Goal: Task Accomplishment & Management: Complete application form

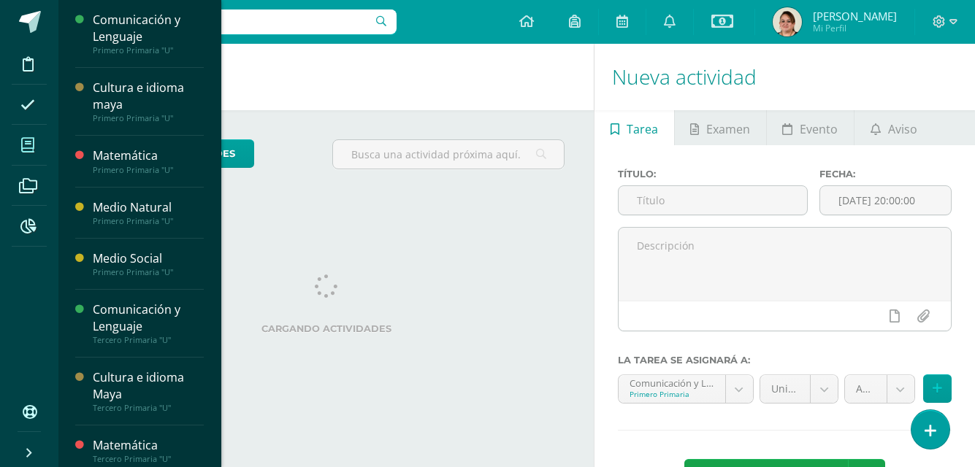
click at [30, 139] on icon at bounding box center [27, 145] width 13 height 15
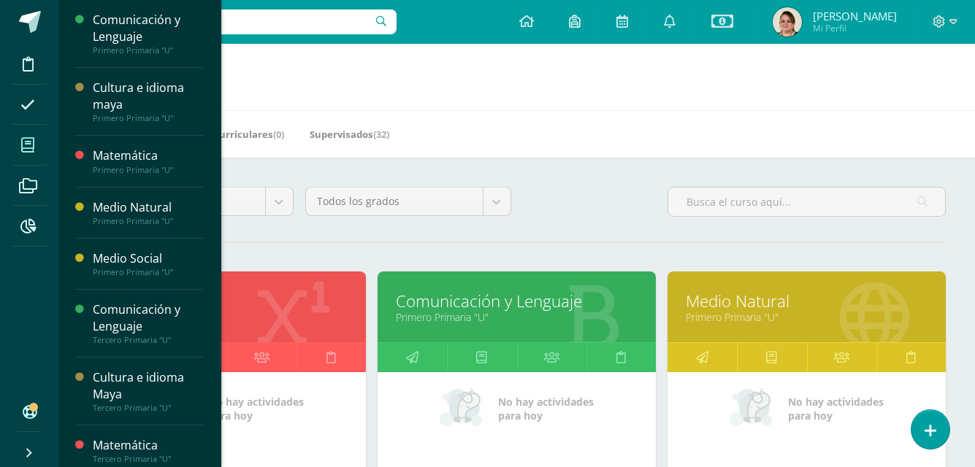
click at [602, 292] on link "Comunicación y Lenguaje" at bounding box center [517, 301] width 242 height 23
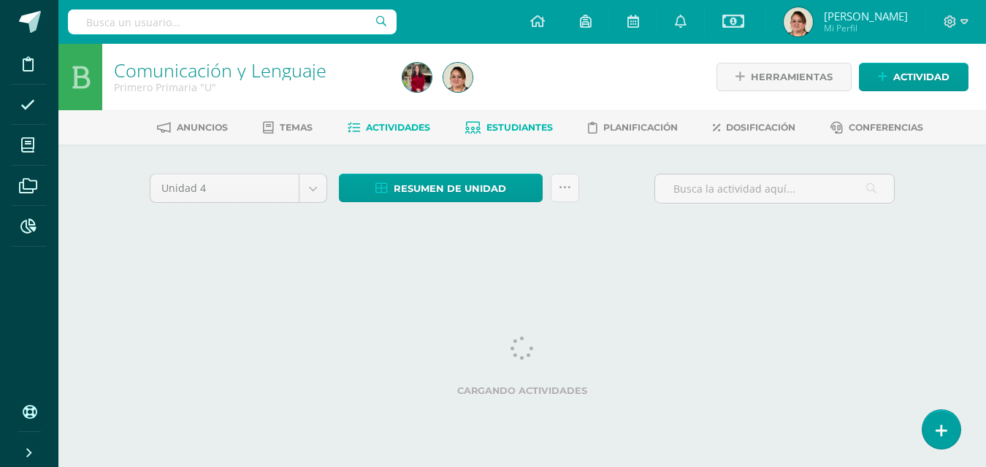
click at [524, 124] on span "Estudiantes" at bounding box center [519, 127] width 66 height 11
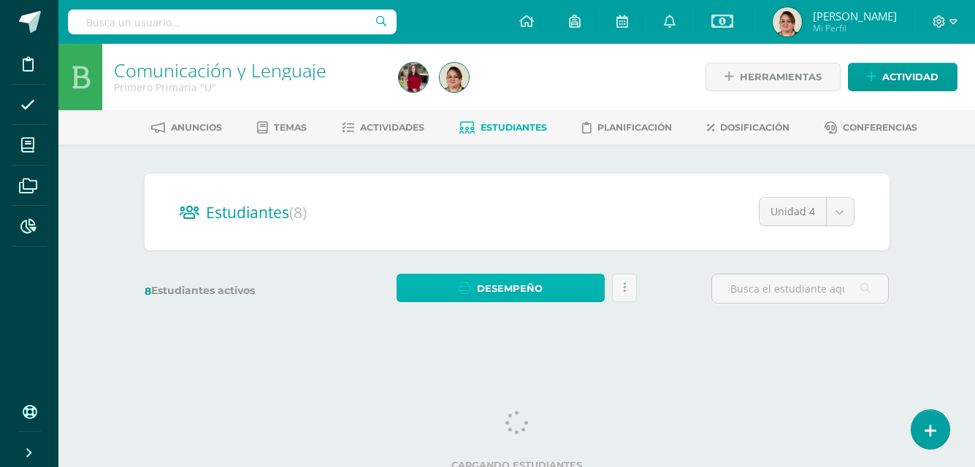
click at [524, 283] on span "Desempeño" at bounding box center [510, 288] width 66 height 27
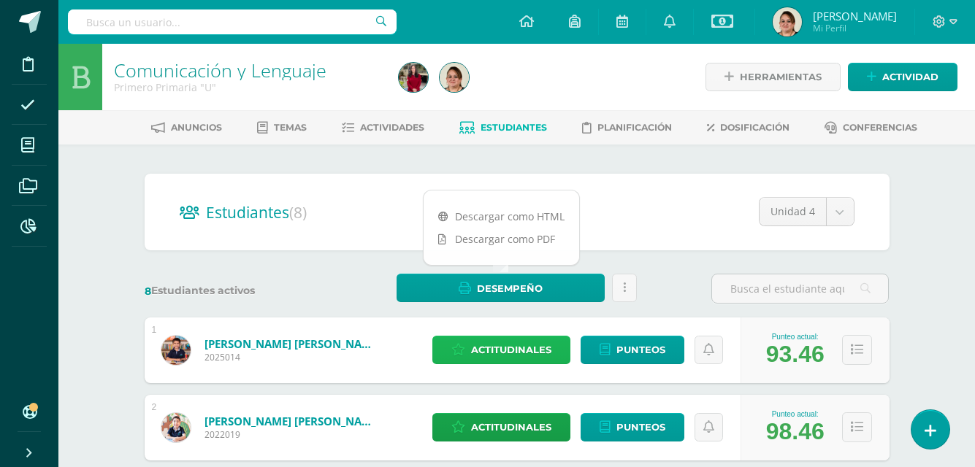
click at [527, 355] on span "Actitudinales" at bounding box center [511, 350] width 80 height 27
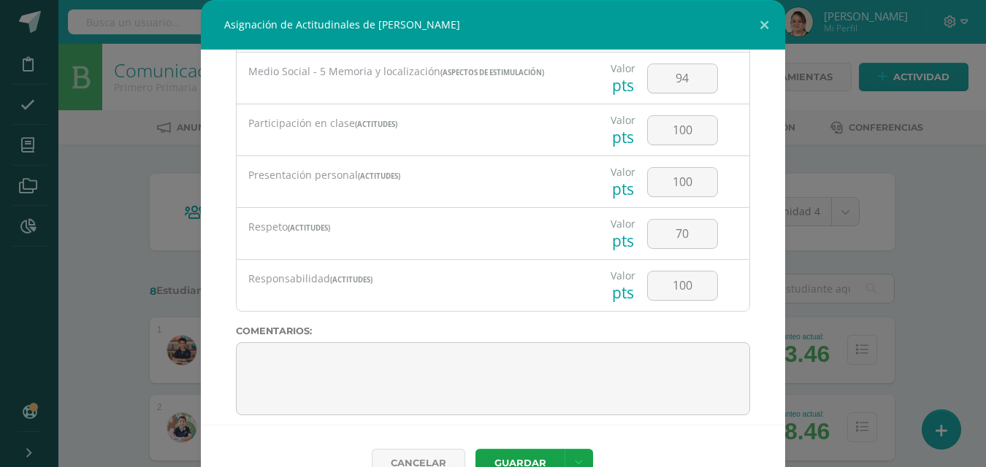
scroll to position [1280, 0]
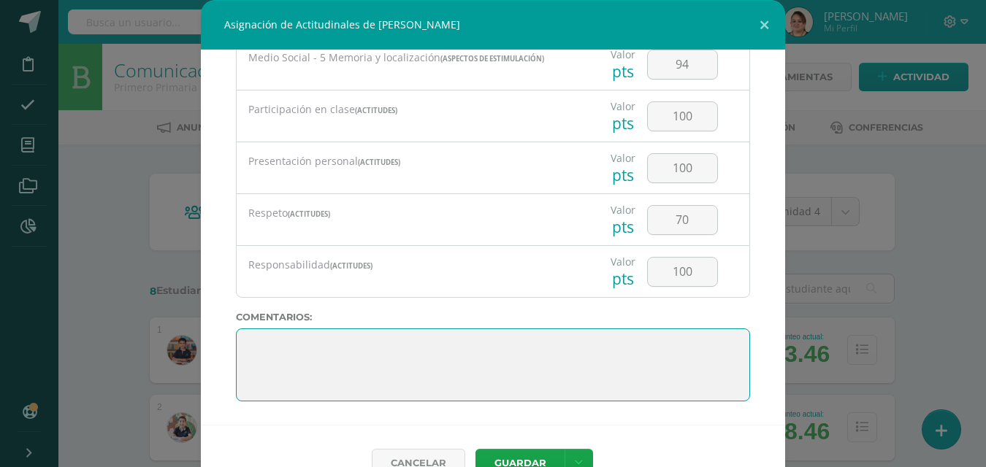
click at [237, 336] on textarea at bounding box center [493, 365] width 514 height 73
paste textarea "¡Felicitaciones, [PERSON_NAME]! Eres un alumno proactivo, alegre, cariñoso, com…"
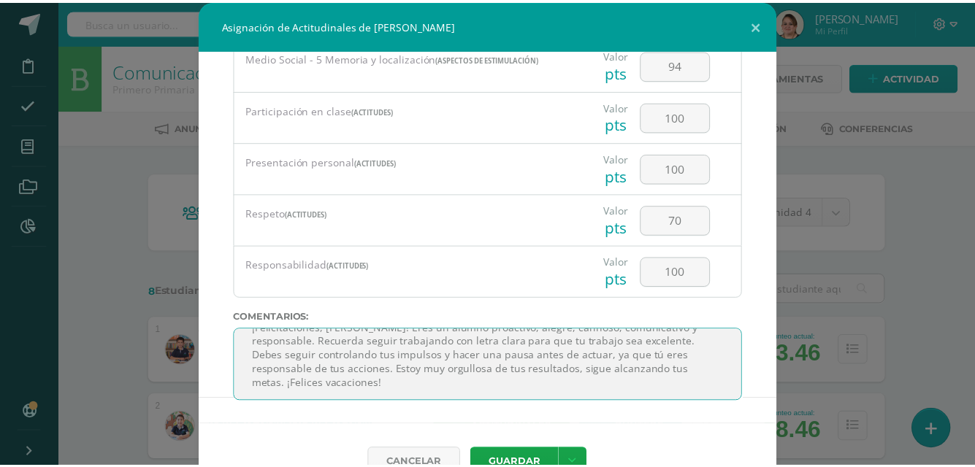
scroll to position [45, 0]
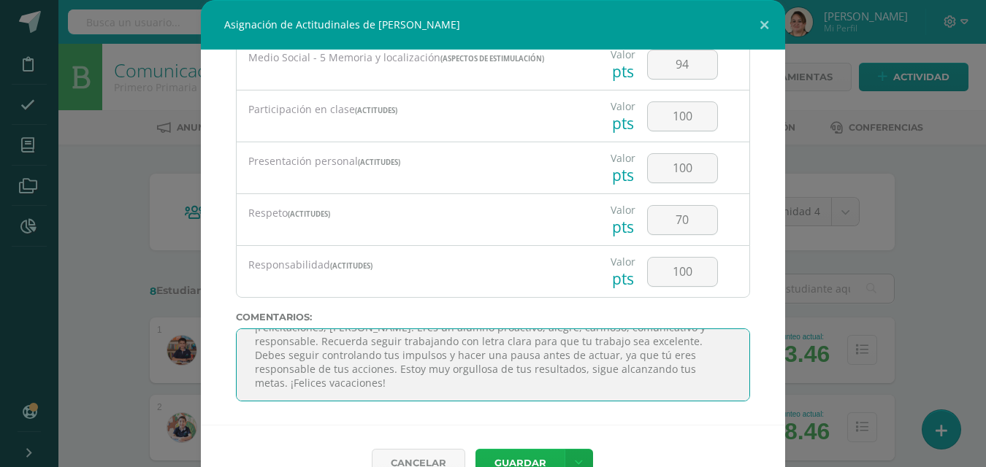
type textarea "¡Felicitaciones, [PERSON_NAME]! Eres un alumno proactivo, alegre, cariñoso, com…"
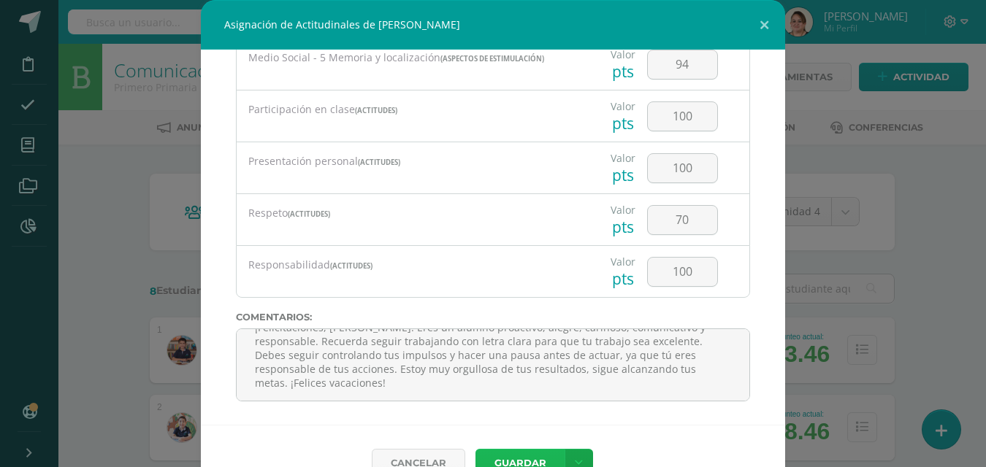
click at [507, 459] on button "Guardar" at bounding box center [519, 463] width 89 height 28
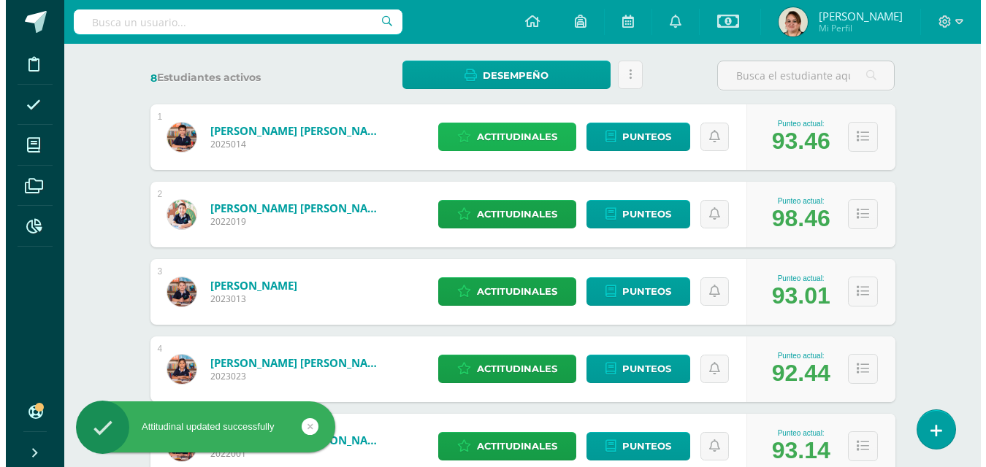
scroll to position [219, 0]
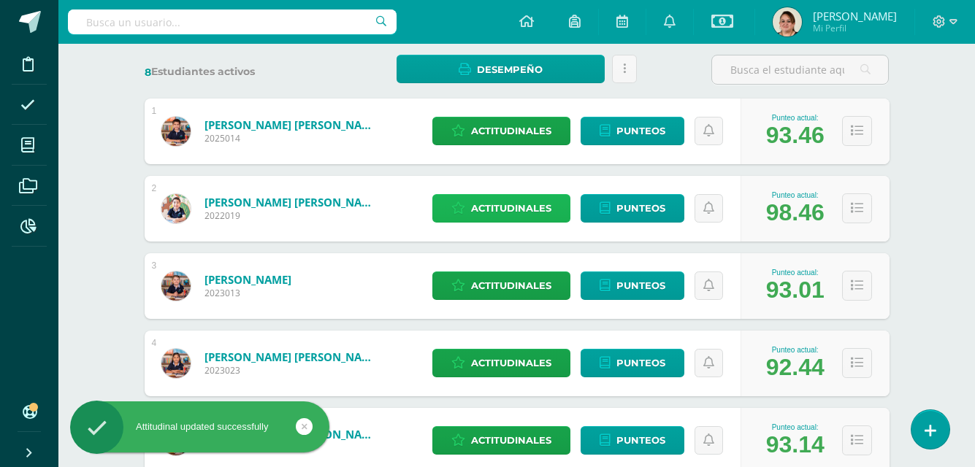
click at [518, 209] on span "Actitudinales" at bounding box center [511, 208] width 80 height 27
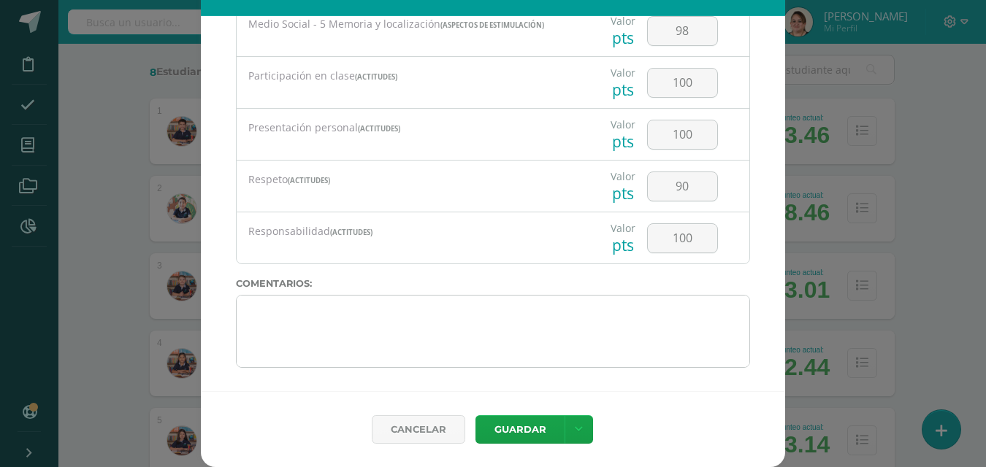
scroll to position [1280, 0]
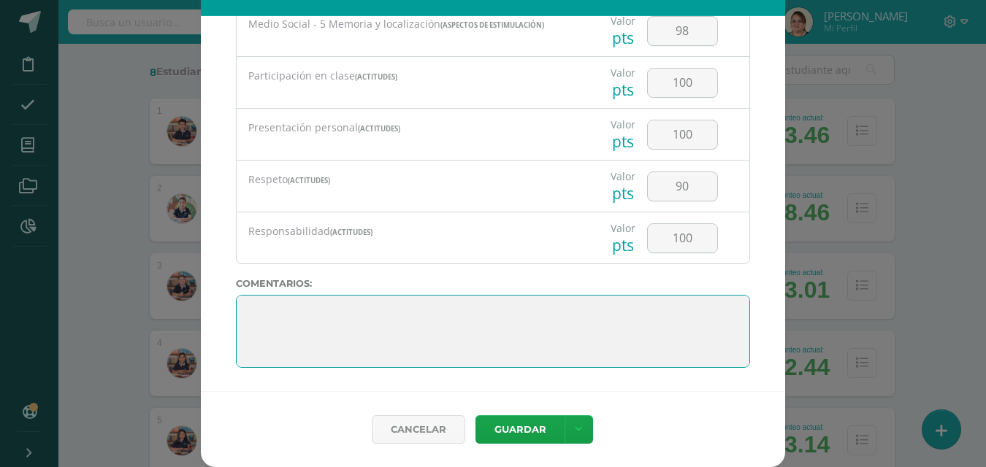
click at [246, 305] on textarea at bounding box center [493, 331] width 514 height 73
paste textarea "¡Felicitaciones, [PERSON_NAME]! Eres un alumno participativo, educado, obedient…"
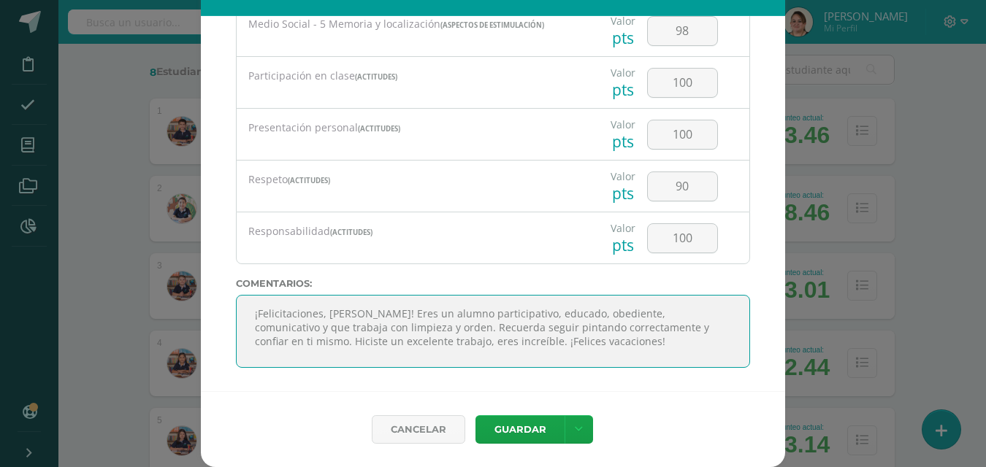
scroll to position [9, 0]
type textarea "¡Felicitaciones, [PERSON_NAME]! Eres un alumno participativo, educado, obedient…"
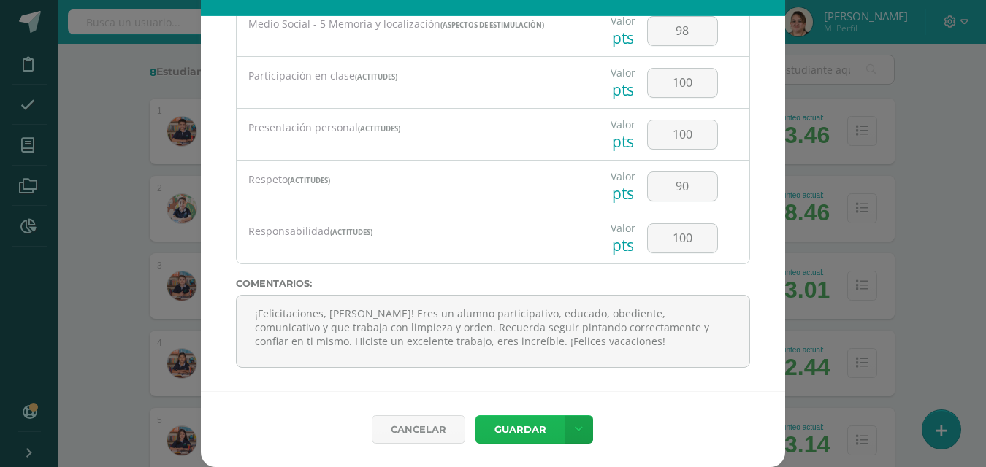
click at [537, 434] on button "Guardar" at bounding box center [519, 430] width 89 height 28
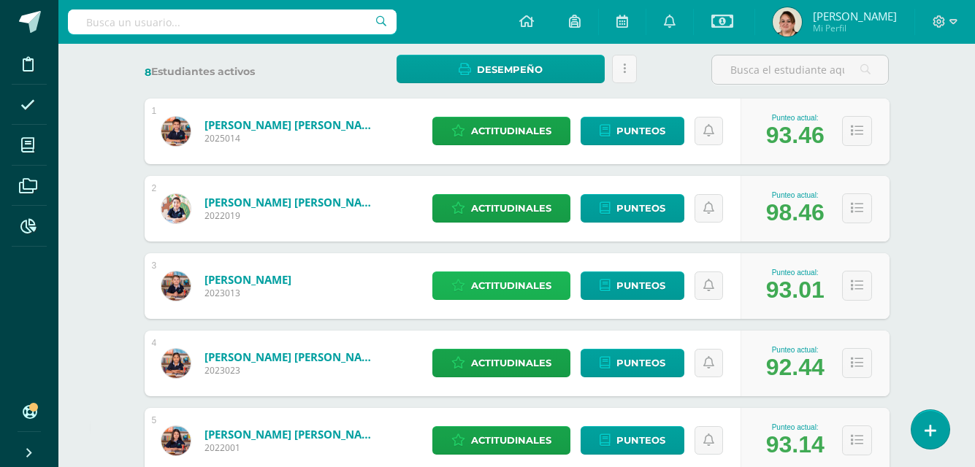
click at [518, 285] on span "Actitudinales" at bounding box center [511, 285] width 80 height 27
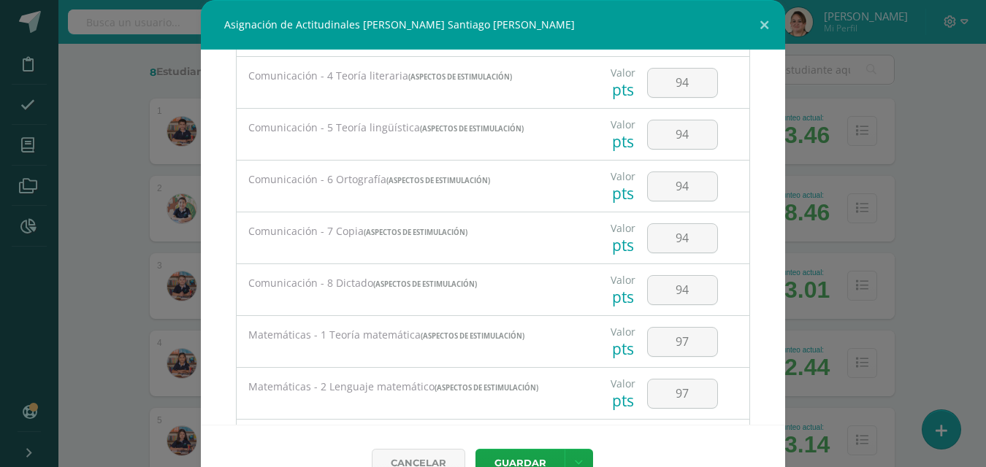
scroll to position [1280, 0]
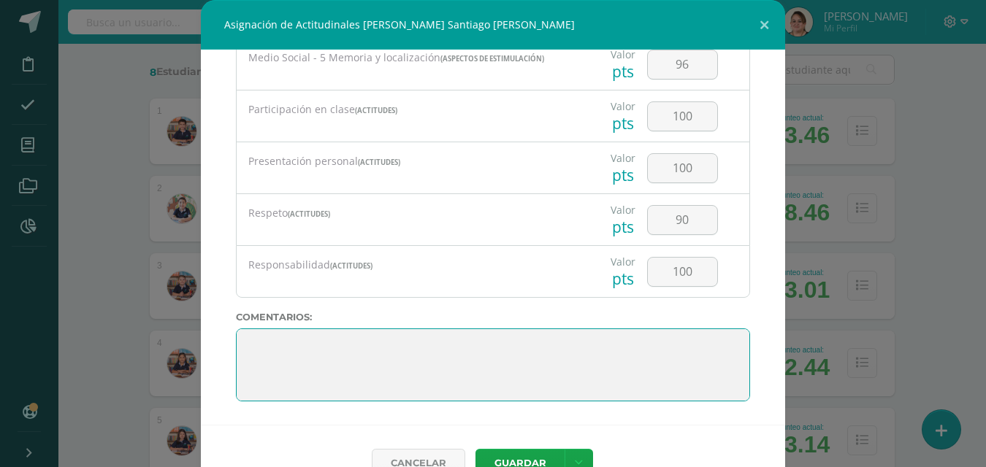
paste textarea "¡Felicitaciones, [PERSON_NAME]! Eres un alumno alegre, entusiasta, comunicativo…"
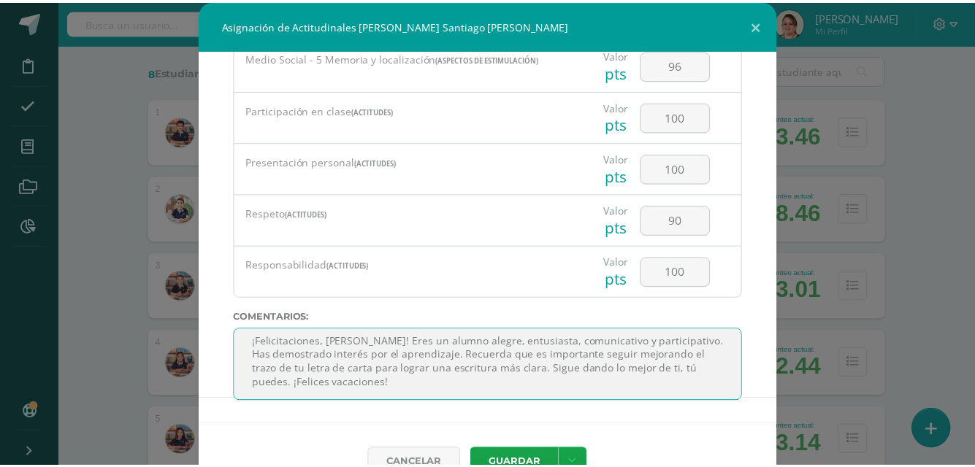
scroll to position [0, 0]
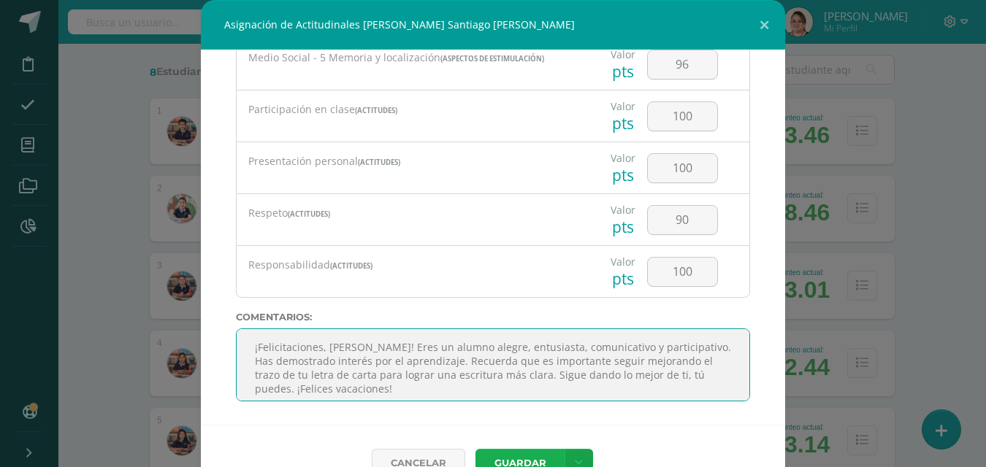
type textarea "¡Felicitaciones, [PERSON_NAME]! Eres un alumno alegre, entusiasta, comunicativo…"
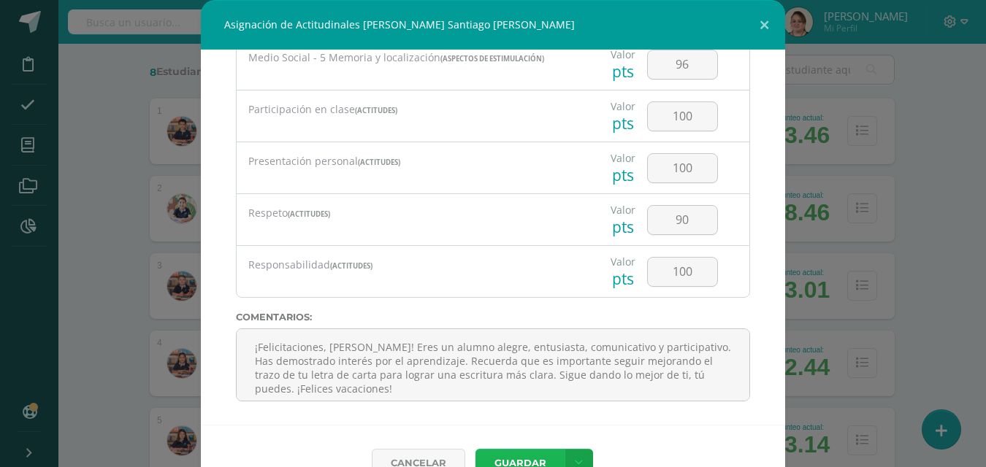
click at [523, 460] on button "Guardar" at bounding box center [519, 463] width 89 height 28
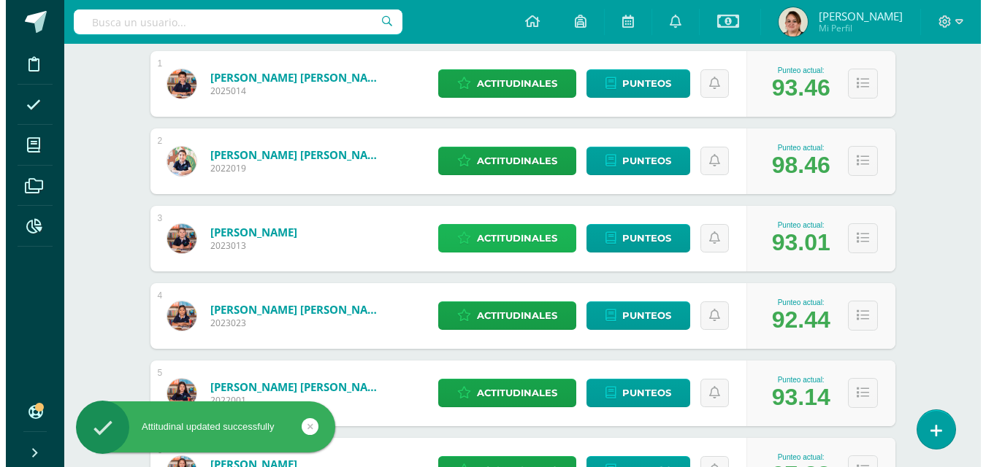
scroll to position [292, 0]
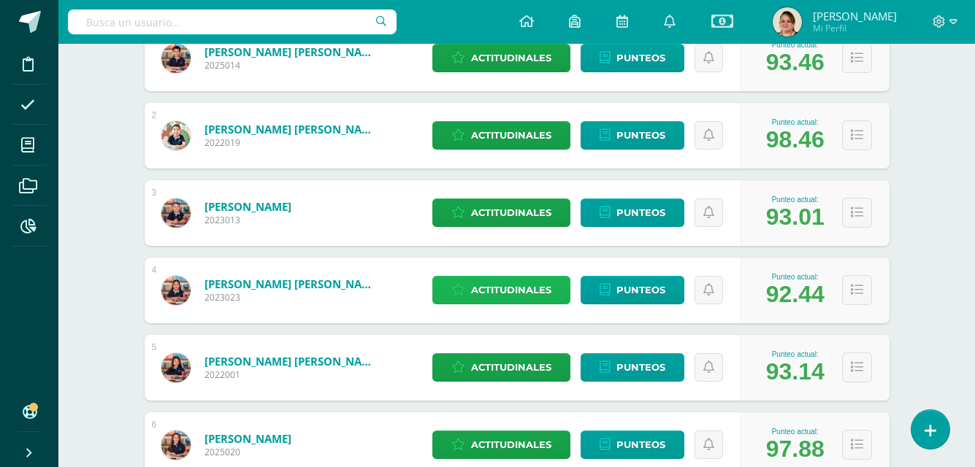
click at [505, 288] on span "Actitudinales" at bounding box center [511, 290] width 80 height 27
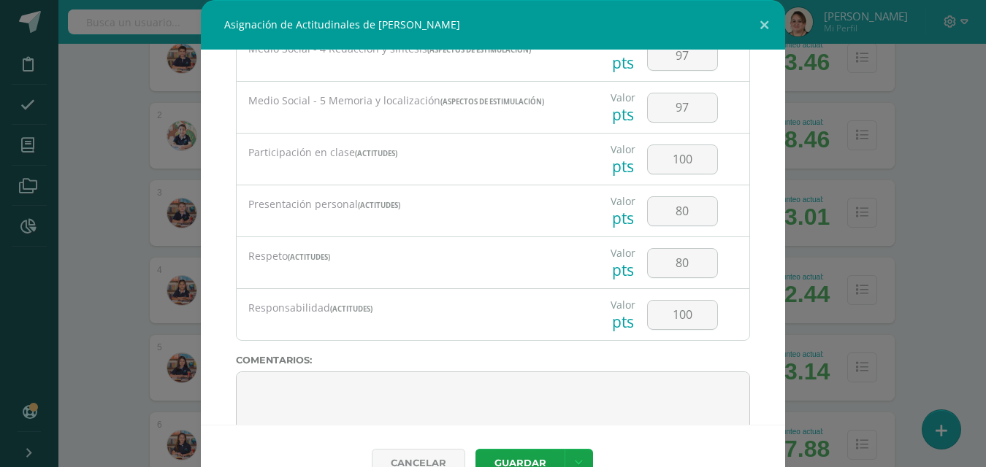
scroll to position [1280, 0]
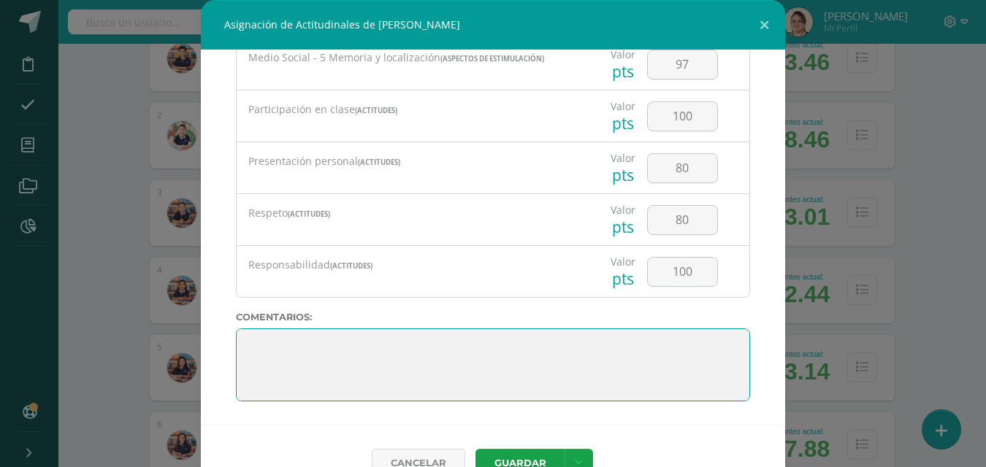
click at [244, 340] on textarea at bounding box center [493, 365] width 514 height 73
paste textarea "¡Felicitaciones, [PERSON_NAME]! Eres una alumna comunicativa, entusiasta, parti…"
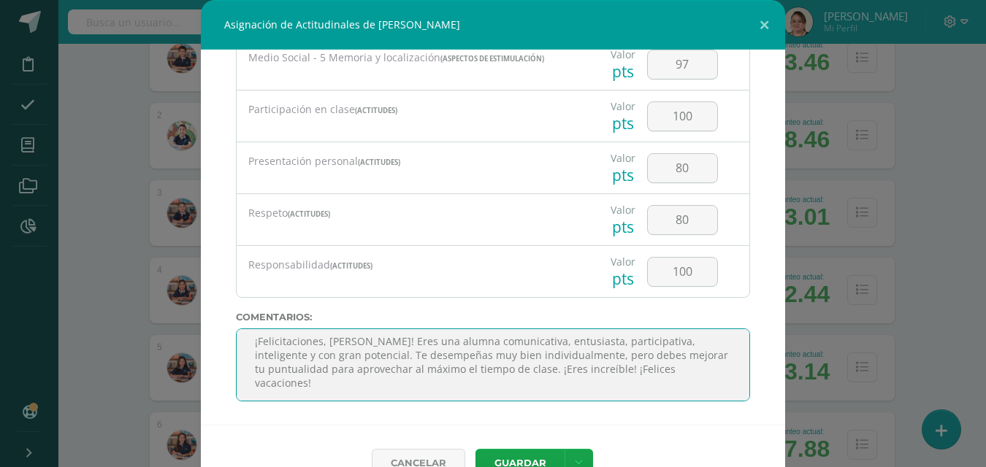
scroll to position [34, 0]
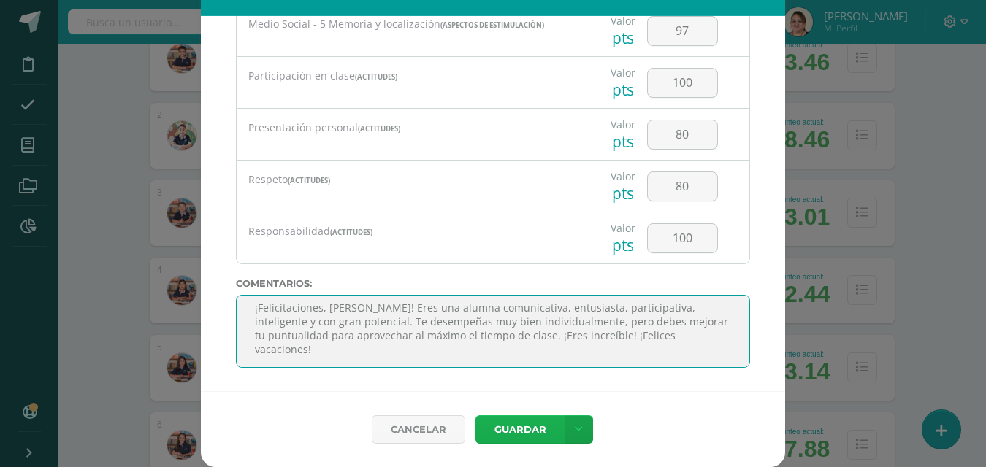
type textarea "¡Felicitaciones, [PERSON_NAME]! Eres una alumna comunicativa, entusiasta, parti…"
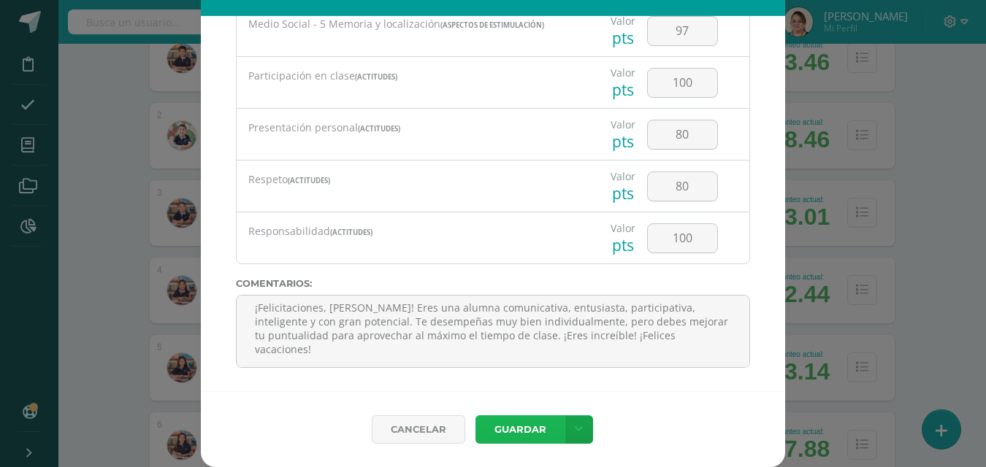
click at [506, 429] on button "Guardar" at bounding box center [519, 430] width 89 height 28
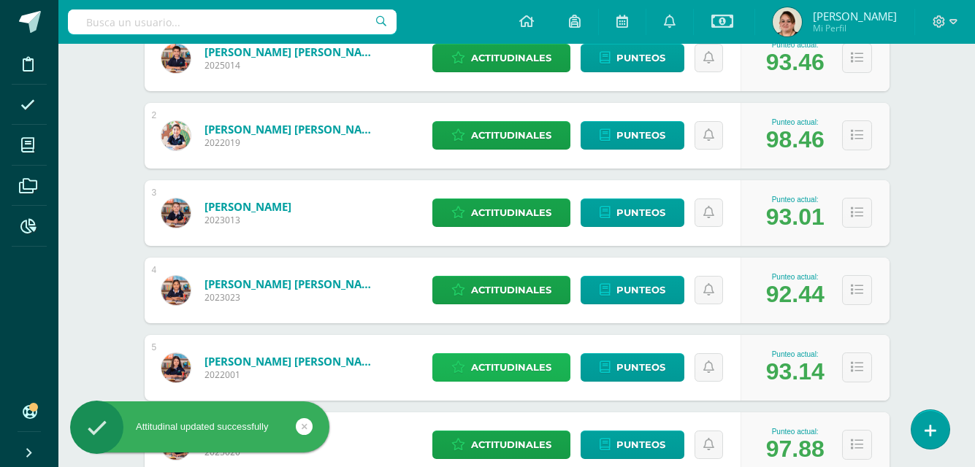
click at [524, 371] on span "Actitudinales" at bounding box center [511, 367] width 80 height 27
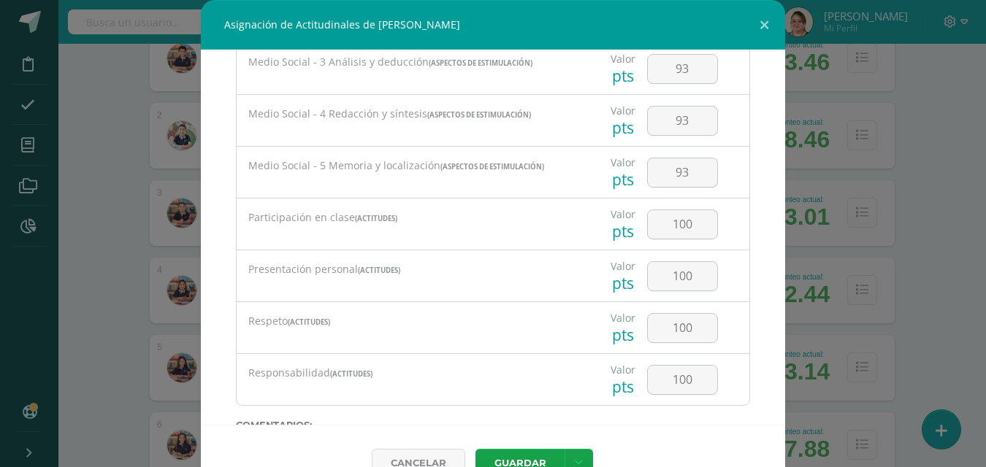
scroll to position [1280, 0]
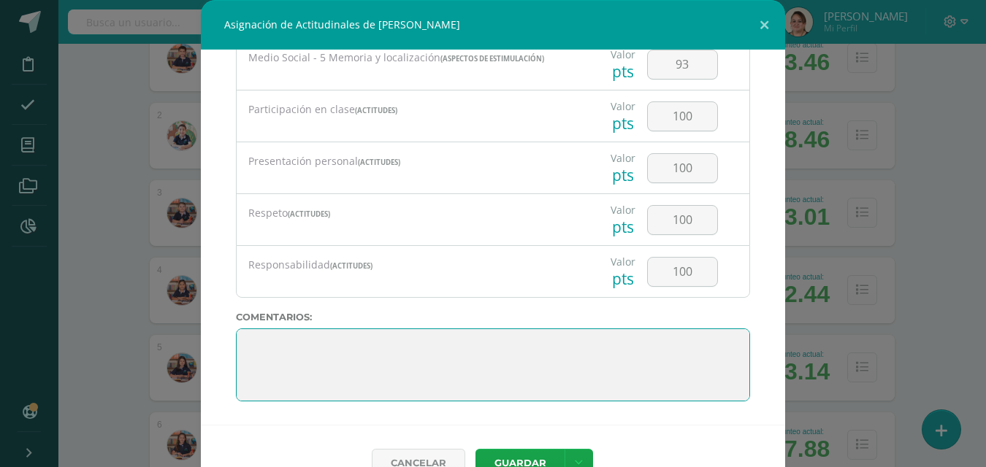
paste textarea "¡Felicitaciones, Delaia! Eres una alumna proactiva, educada, dulce, alegre y cr…"
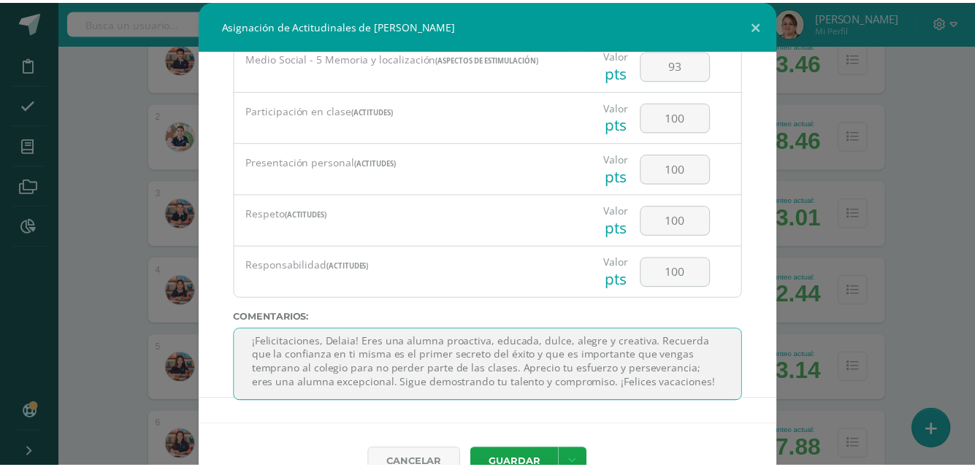
scroll to position [0, 0]
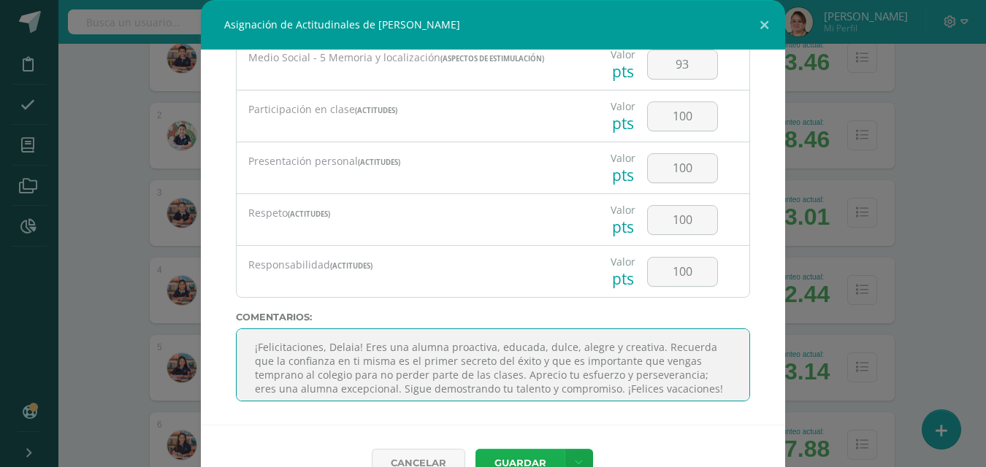
type textarea "¡Felicitaciones, Delaia! Eres una alumna proactiva, educada, dulce, alegre y cr…"
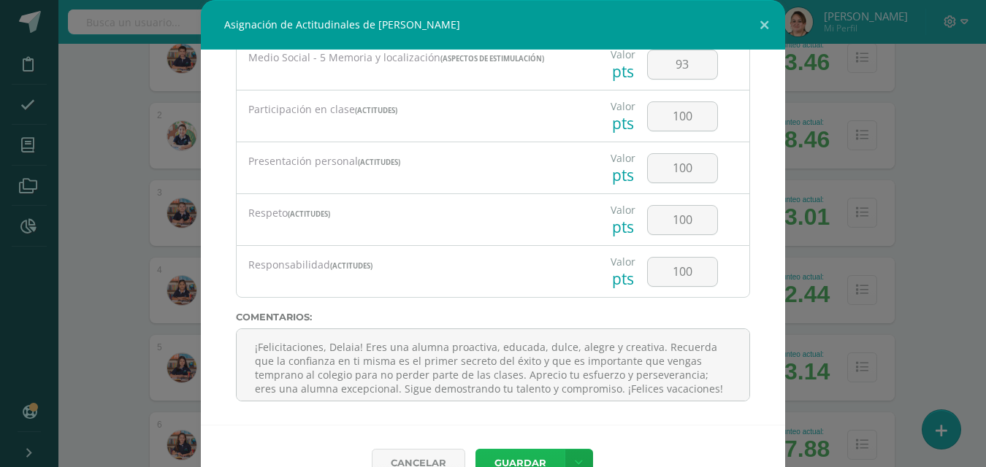
drag, startPoint x: 540, startPoint y: 456, endPoint x: 550, endPoint y: 447, distance: 12.9
click at [543, 454] on button "Guardar" at bounding box center [519, 463] width 89 height 28
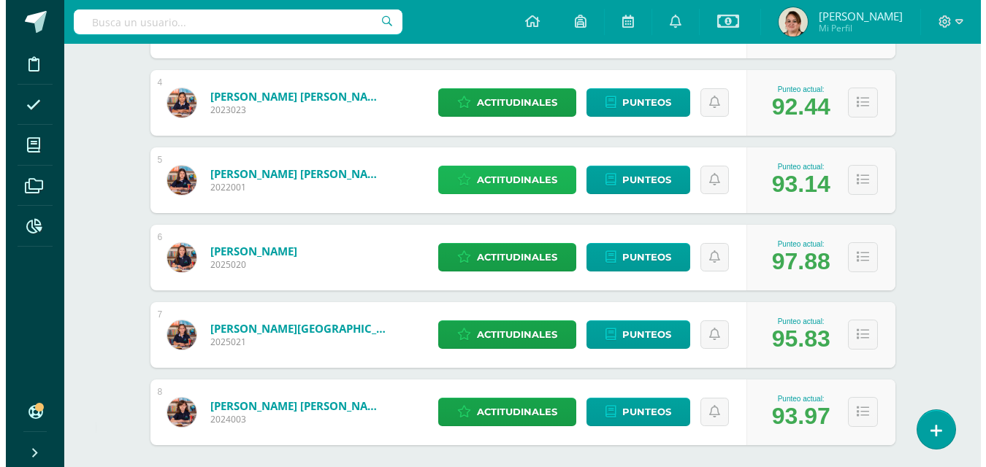
scroll to position [555, 0]
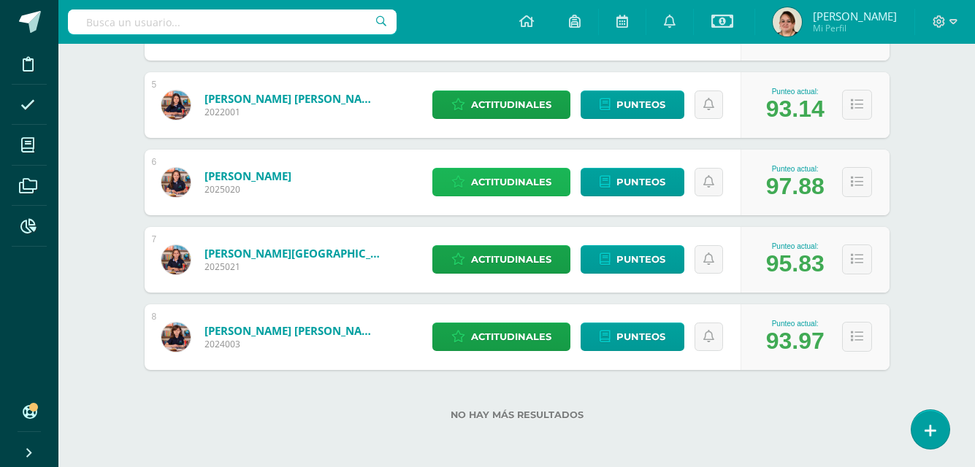
click at [506, 182] on span "Actitudinales" at bounding box center [511, 182] width 80 height 27
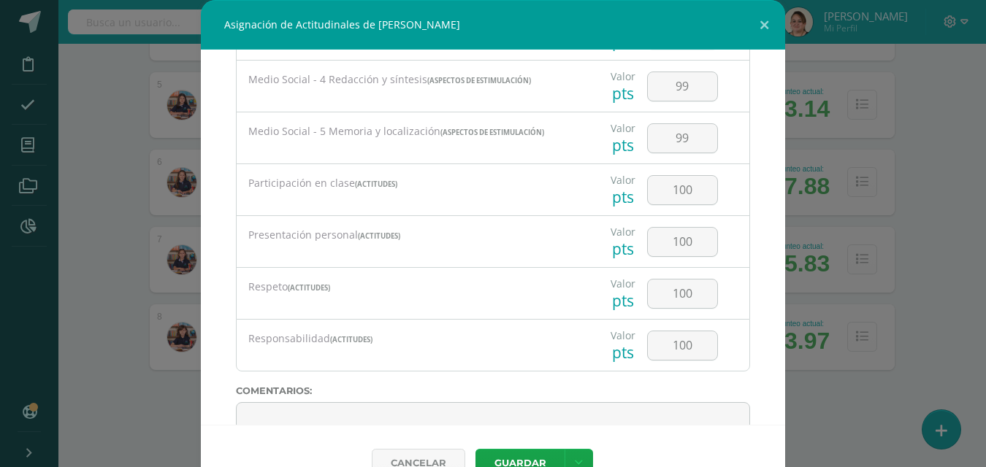
scroll to position [1280, 0]
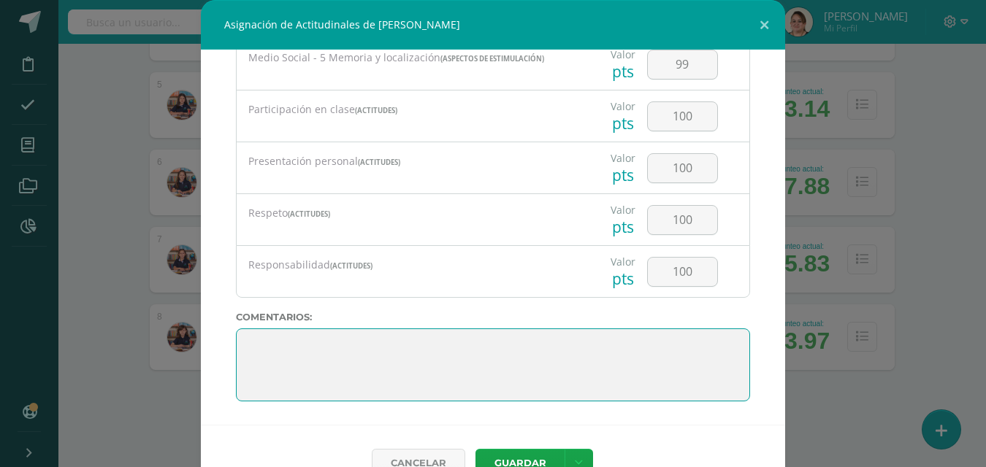
click at [249, 339] on textarea at bounding box center [493, 365] width 514 height 73
paste textarea "¡Felicitaciones, [PERSON_NAME]! Eres una alumna educada, obediente, responsable…"
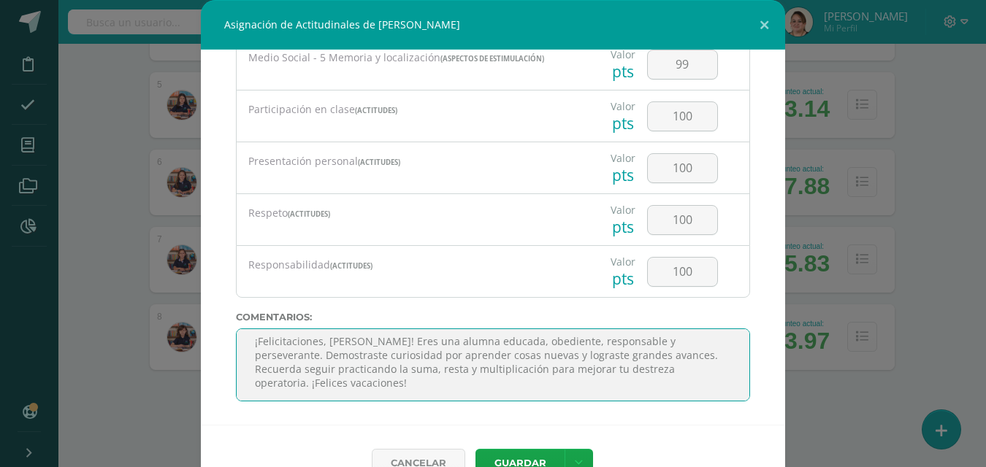
scroll to position [0, 0]
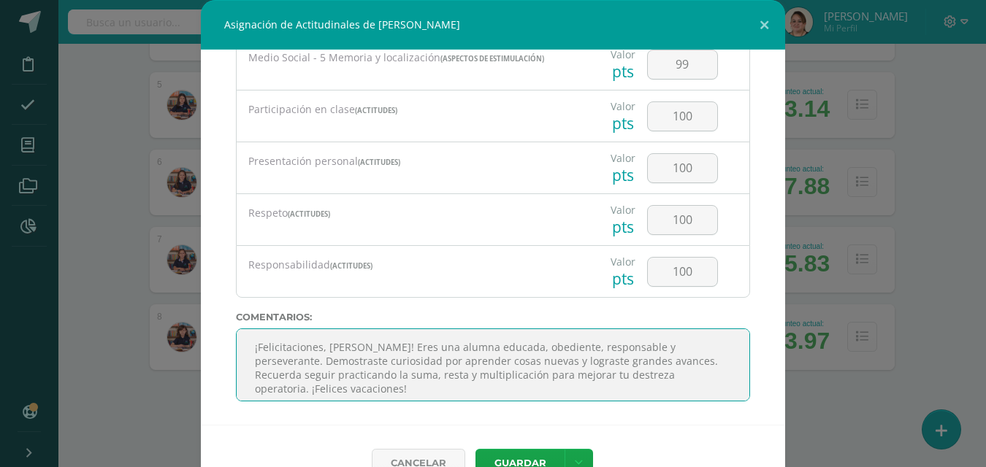
click at [253, 351] on textarea at bounding box center [493, 365] width 514 height 73
type textarea "¡Felicitaciones, [PERSON_NAME]! Eres una alumna educada, obediente, responsable…"
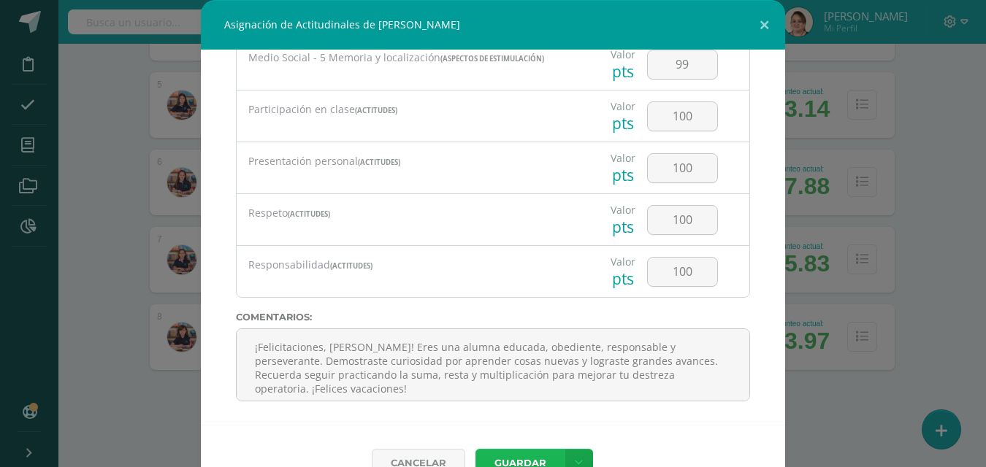
click at [519, 462] on button "Guardar" at bounding box center [519, 463] width 89 height 28
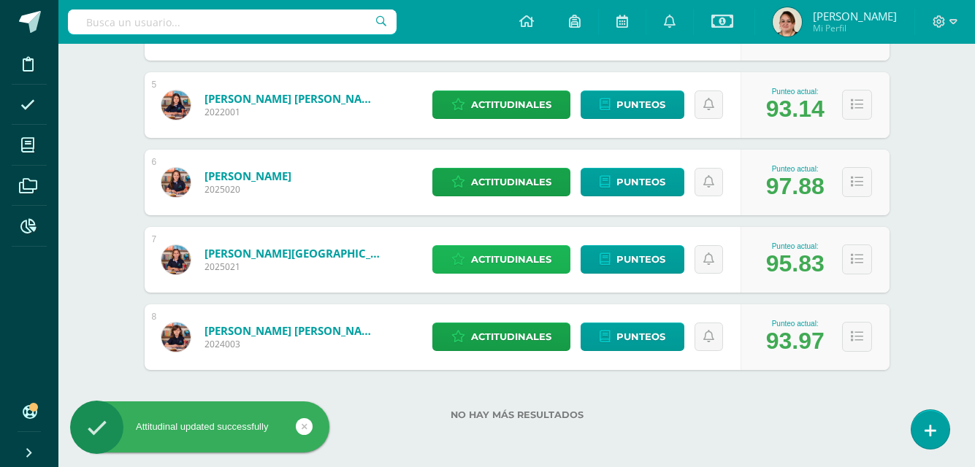
click at [521, 260] on span "Actitudinales" at bounding box center [511, 259] width 80 height 27
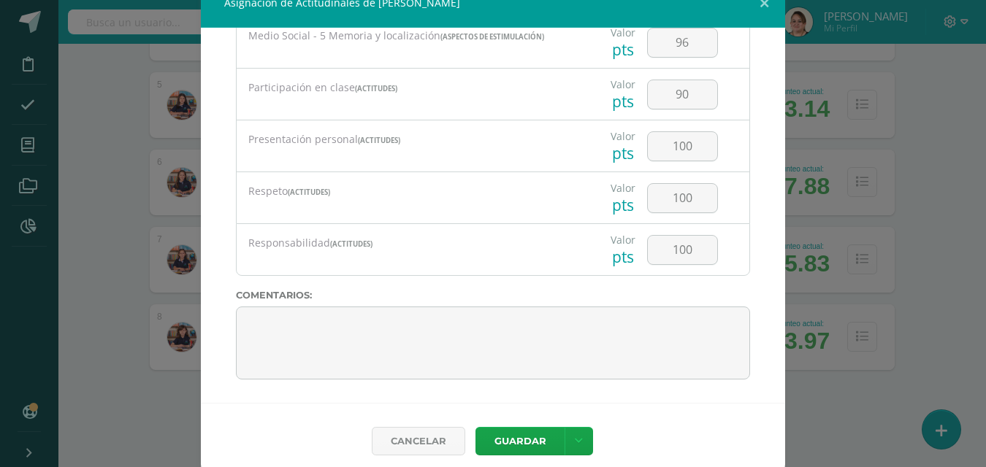
scroll to position [34, 0]
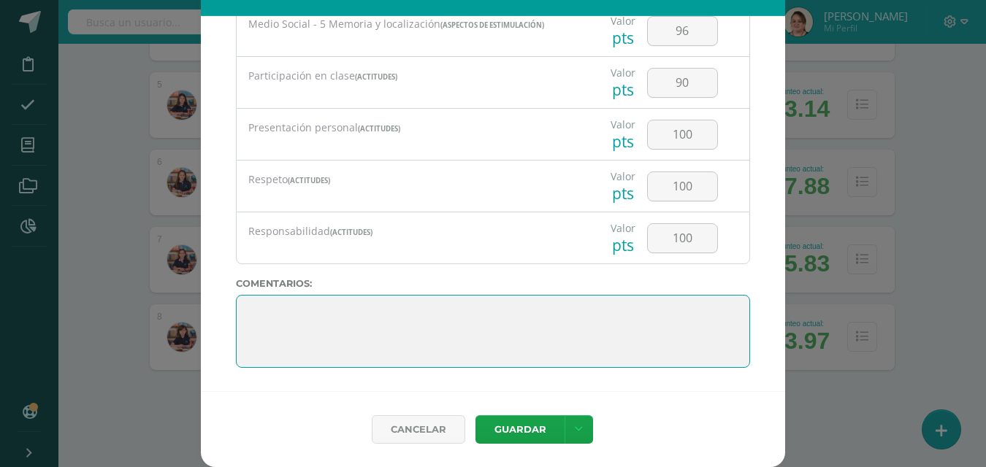
click at [242, 307] on textarea at bounding box center [493, 331] width 514 height 73
paste textarea "¡Felicitaciones, [PERSON_NAME]! Eres una alumna entusiasta, comunicativa, respo…"
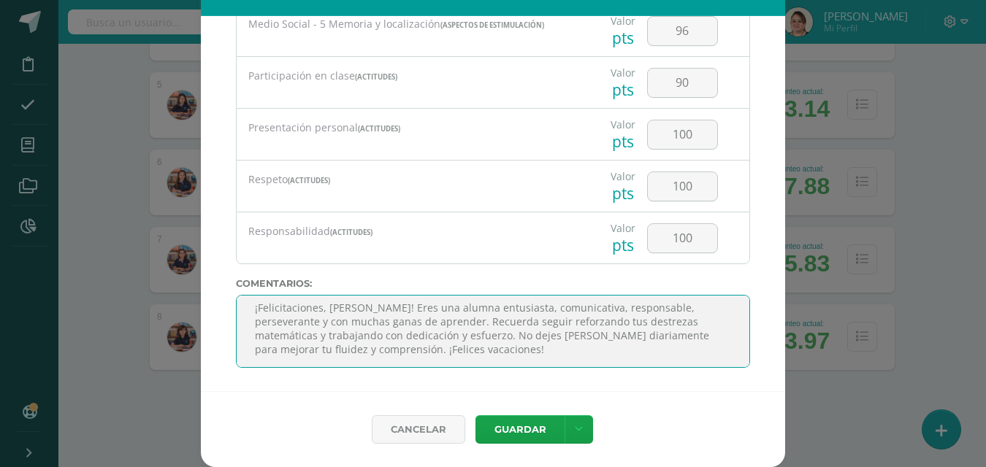
scroll to position [0, 0]
click at [305, 345] on textarea at bounding box center [493, 331] width 514 height 73
click at [418, 345] on textarea at bounding box center [493, 331] width 514 height 73
type textarea "¡Felicitaciones, [PERSON_NAME]! Eres una alumna entusiasta, comunicativa, respo…"
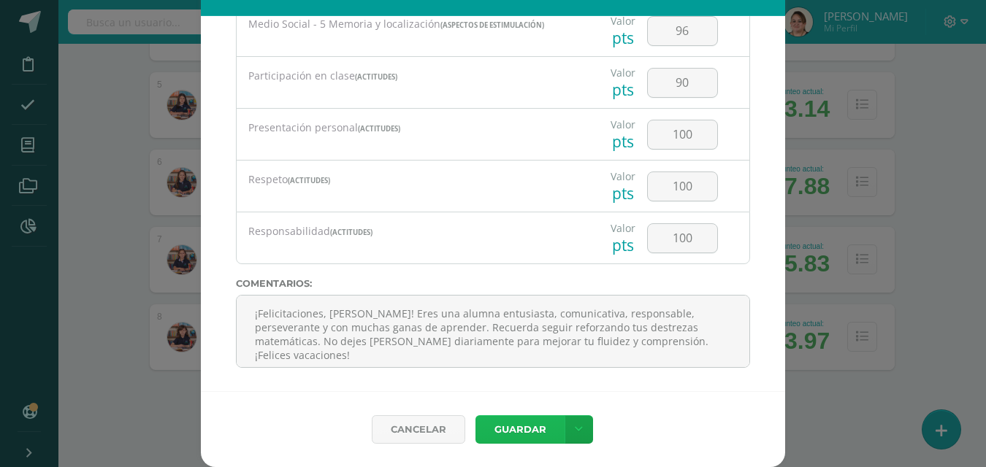
click at [508, 424] on button "Guardar" at bounding box center [519, 430] width 89 height 28
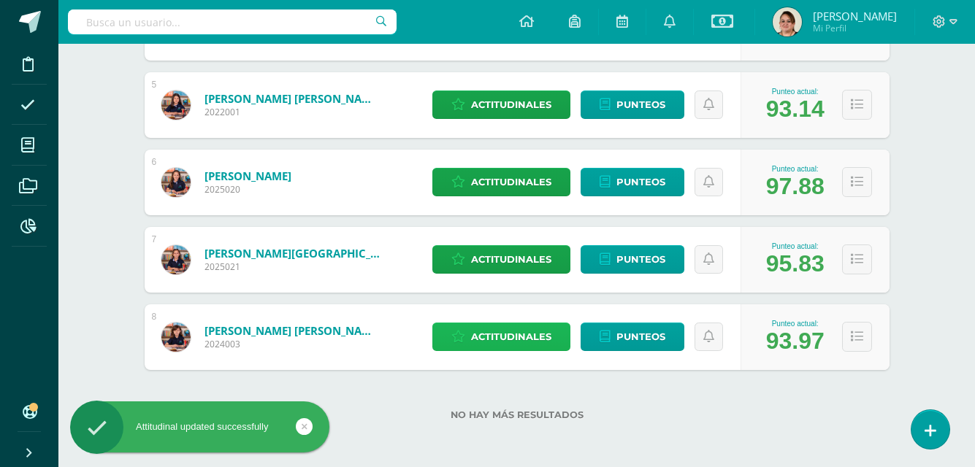
click at [514, 338] on span "Actitudinales" at bounding box center [511, 337] width 80 height 27
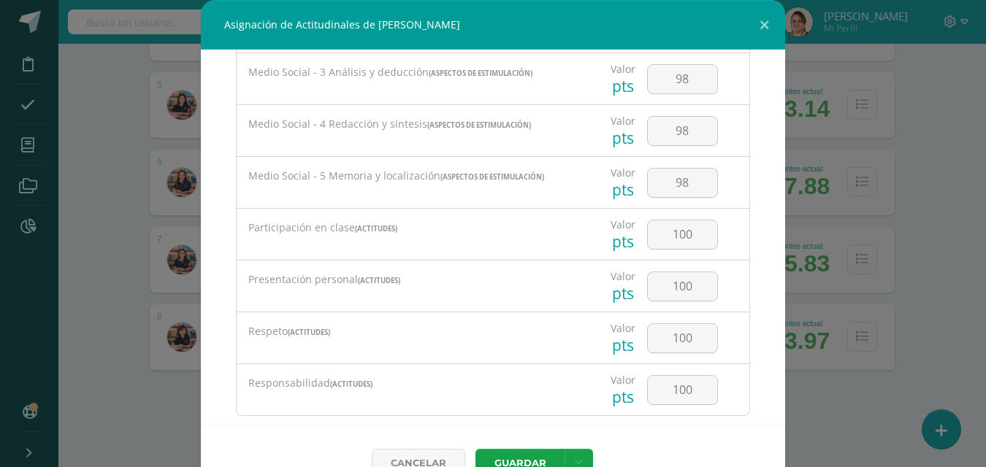
scroll to position [1280, 0]
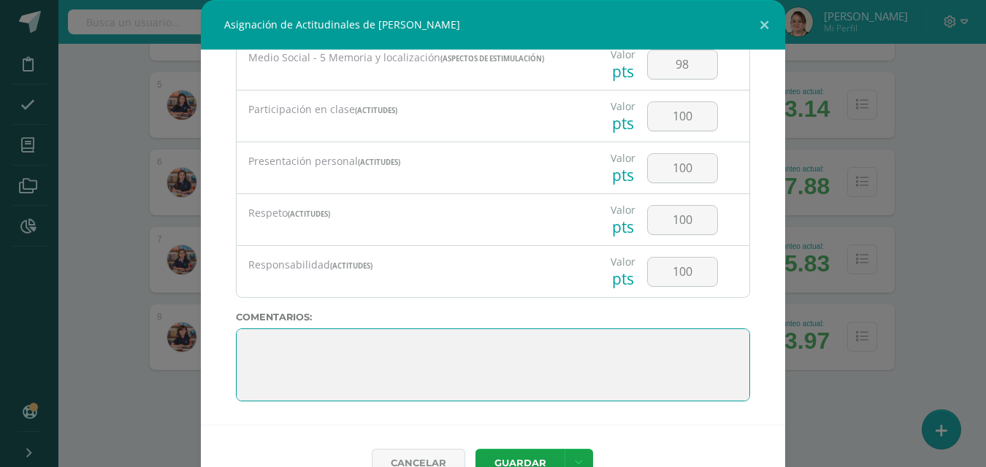
click at [253, 337] on textarea at bounding box center [493, 365] width 514 height 73
paste textarea "¡Felicitaciones, [PERSON_NAME]! Eres una alumna educada, obediente, responsable…"
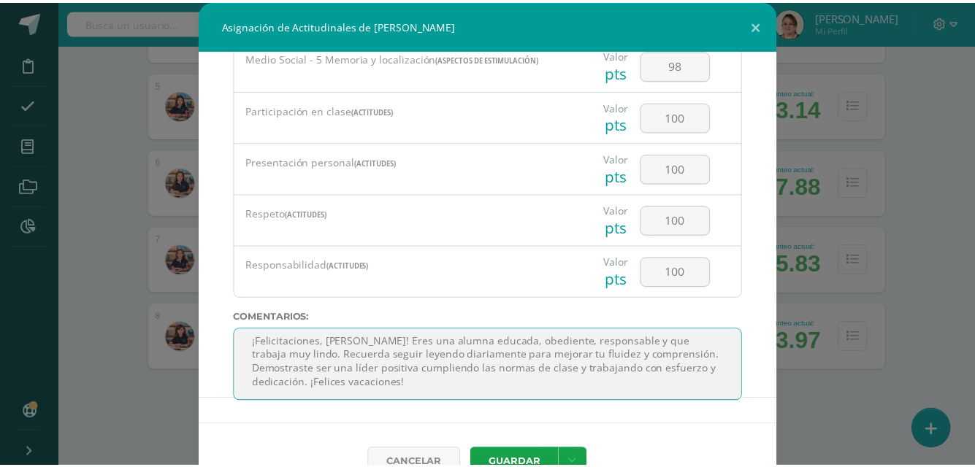
scroll to position [0, 0]
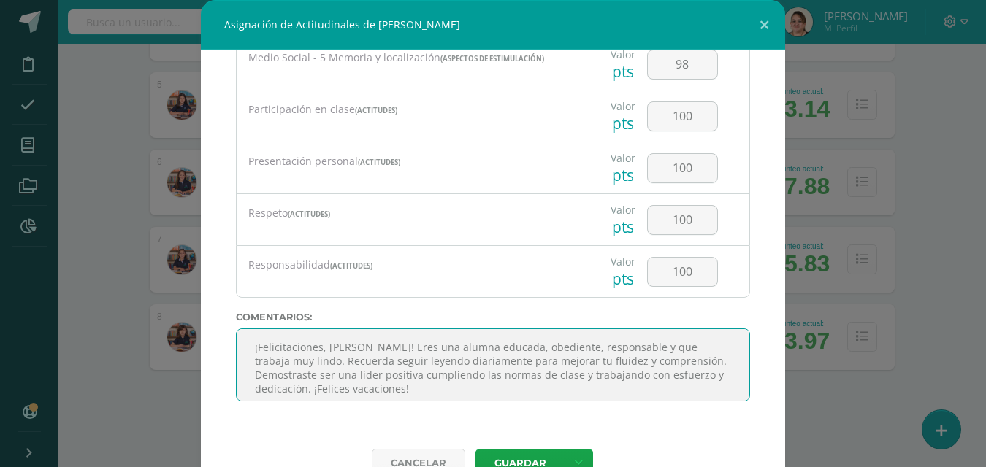
click at [253, 345] on textarea at bounding box center [493, 365] width 514 height 73
type textarea "¡Felicitaciones, [PERSON_NAME]! Eres una alumna educada, obediente, responsable…"
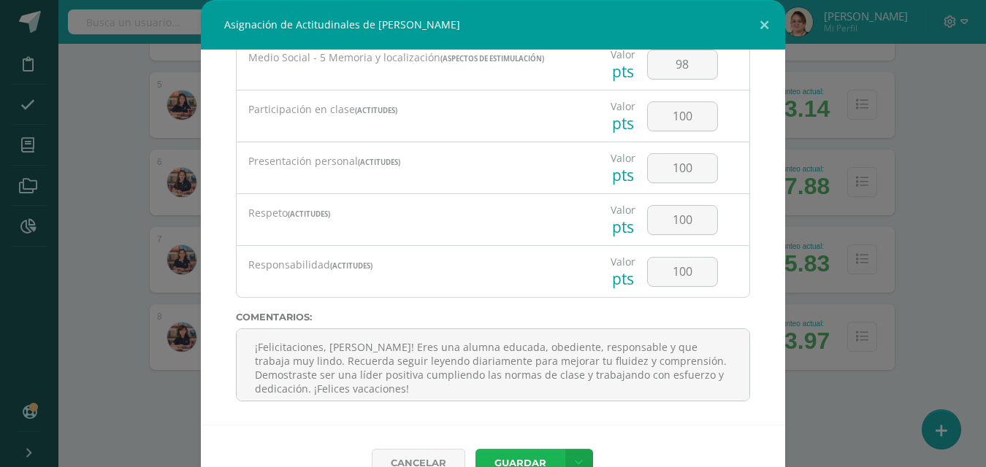
click at [510, 454] on button "Guardar" at bounding box center [519, 463] width 89 height 28
